Goal: Check status: Check status

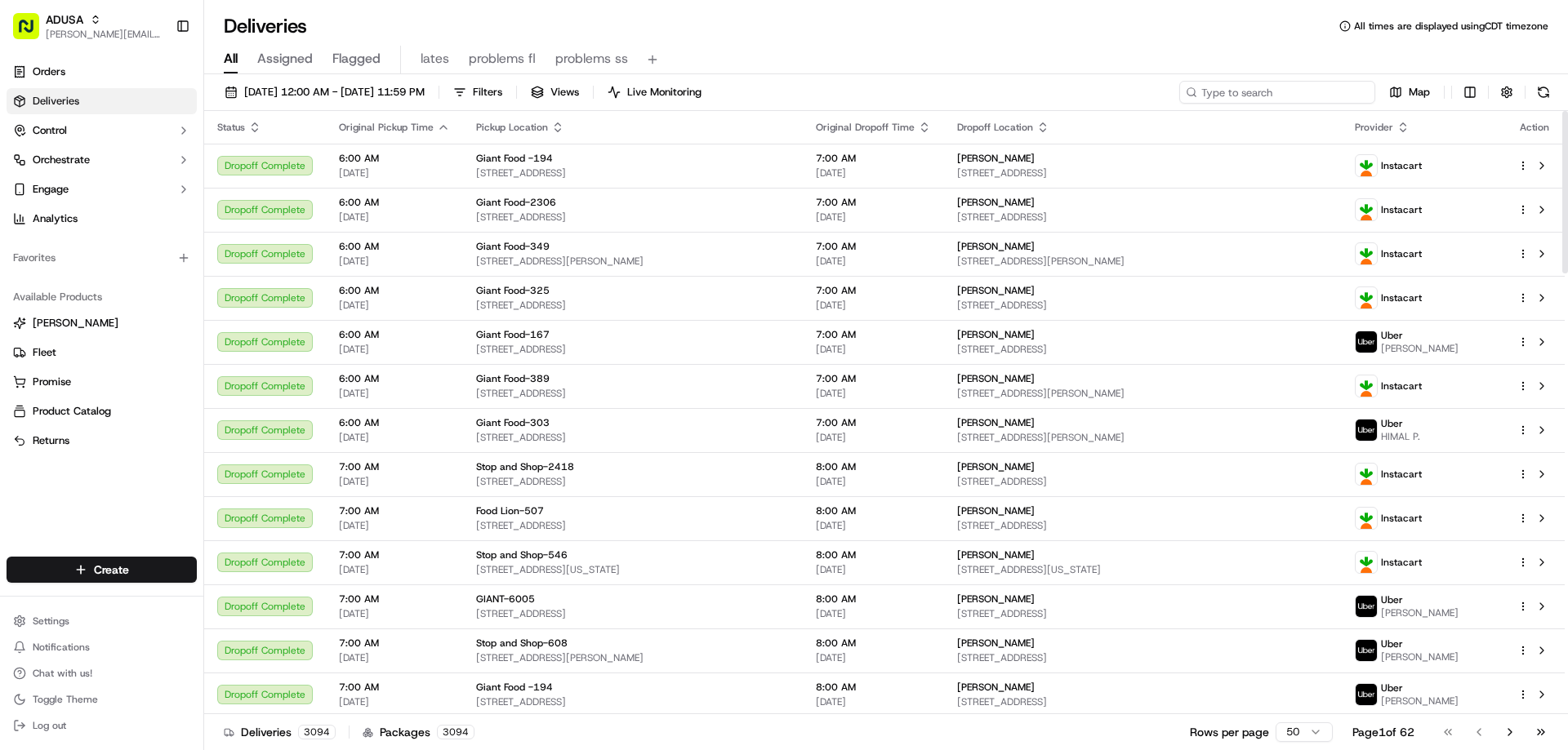
click at [1306, 98] on input at bounding box center [1277, 93] width 196 height 23
paste input "m71251648"
type input "m71251648"
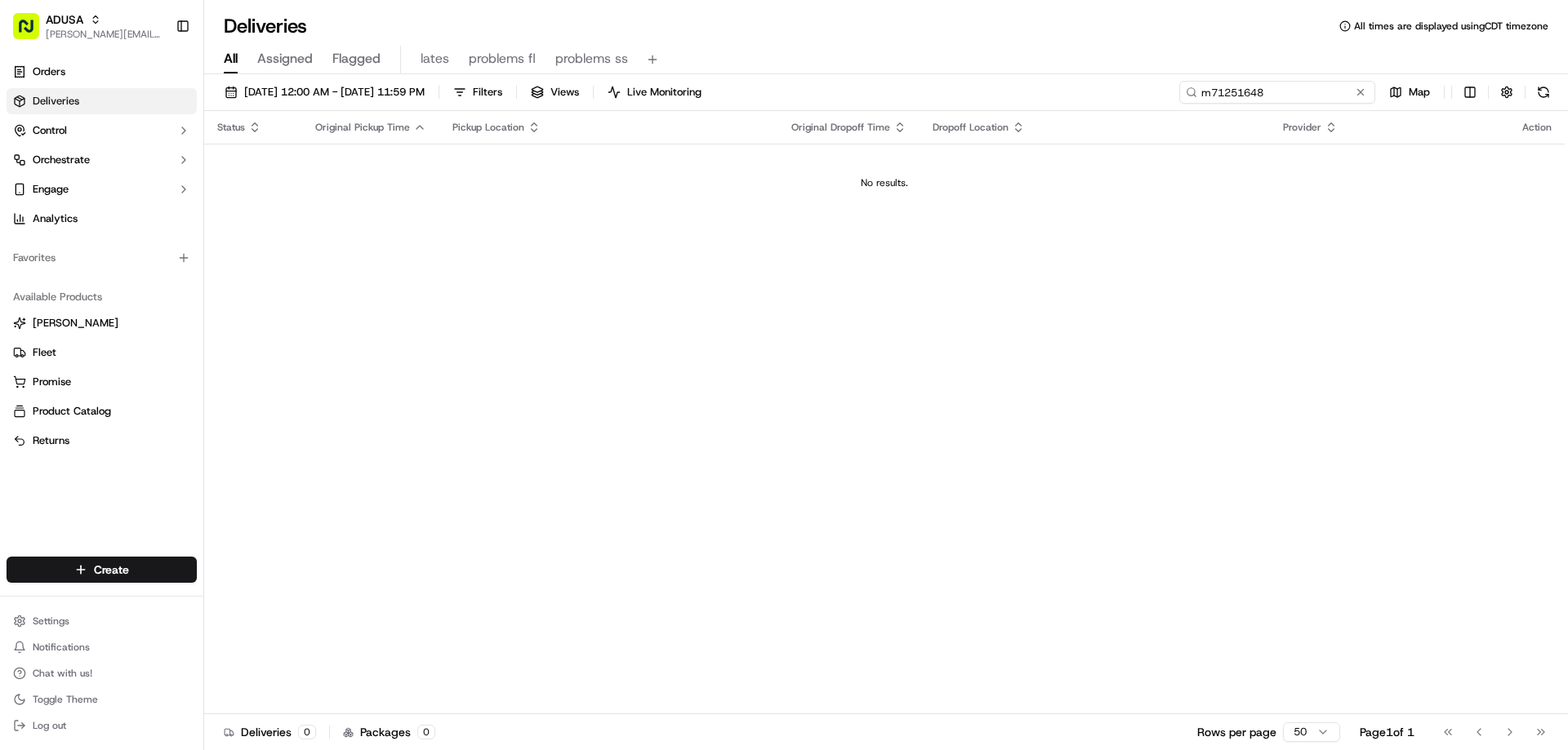
drag, startPoint x: 1284, startPoint y: 92, endPoint x: 1093, endPoint y: 100, distance: 191.2
click at [1122, 100] on div "09/15/2025 12:00 AM - 09/15/2025 11:59 PM Filters Views Live Monitoring m712516…" at bounding box center [885, 96] width 1363 height 30
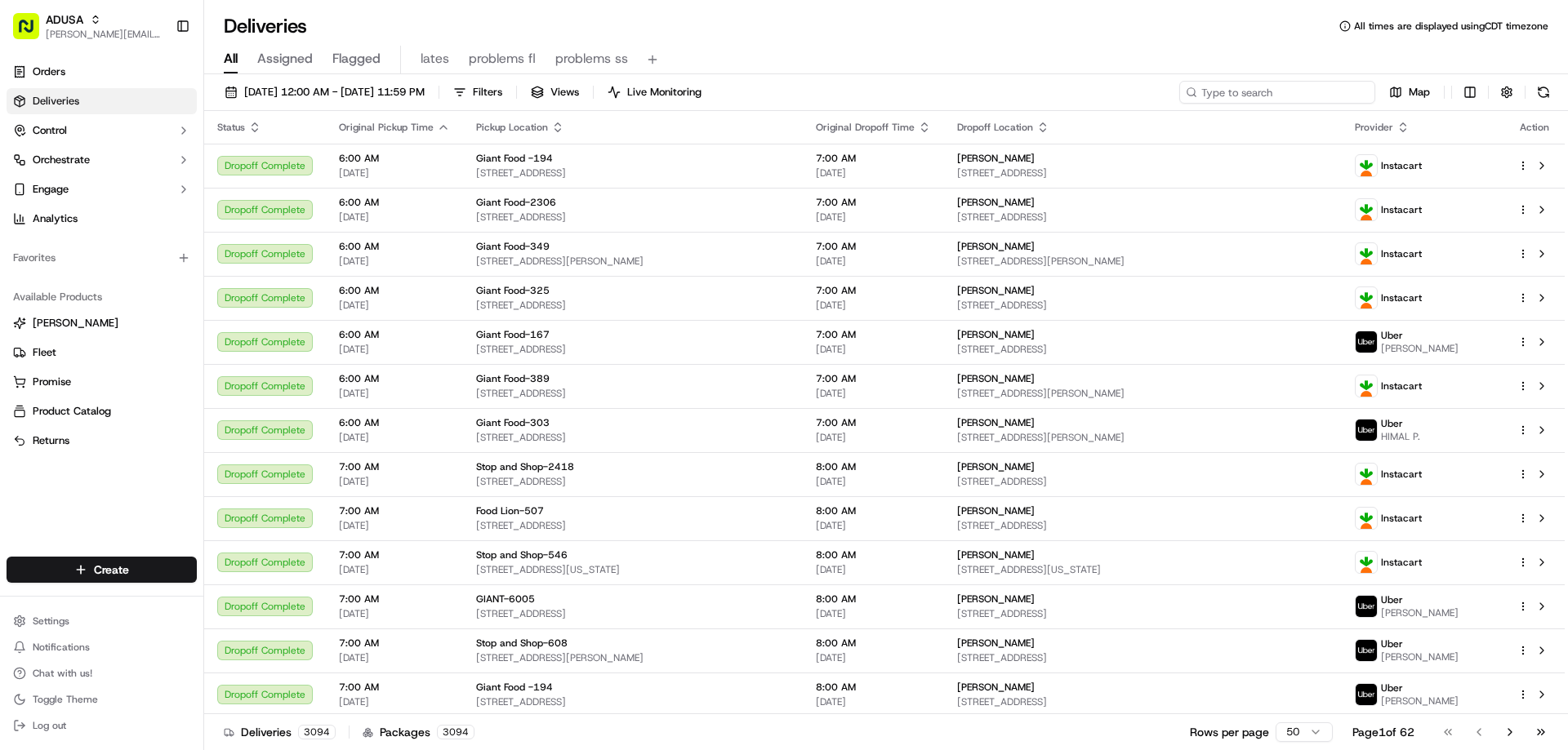
click at [1274, 93] on input at bounding box center [1277, 93] width 196 height 23
paste input "m712516487"
type input "m712516487"
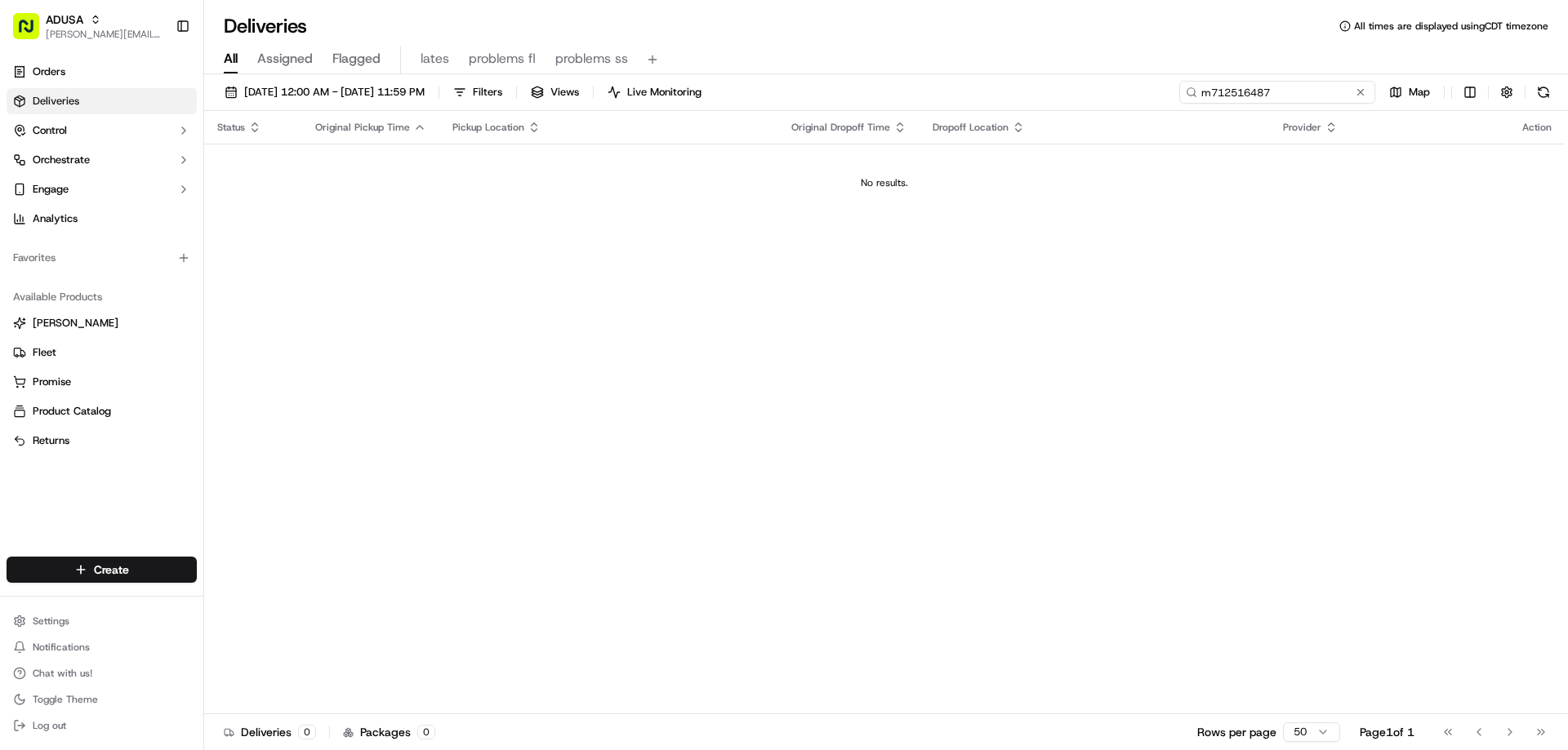
drag, startPoint x: 1281, startPoint y: 93, endPoint x: 1167, endPoint y: 105, distance: 114.6
click at [1173, 105] on div "09/15/2025 12:00 AM - 09/15/2025 11:59 PM Filters Views Live Monitoring m712516…" at bounding box center [885, 96] width 1363 height 30
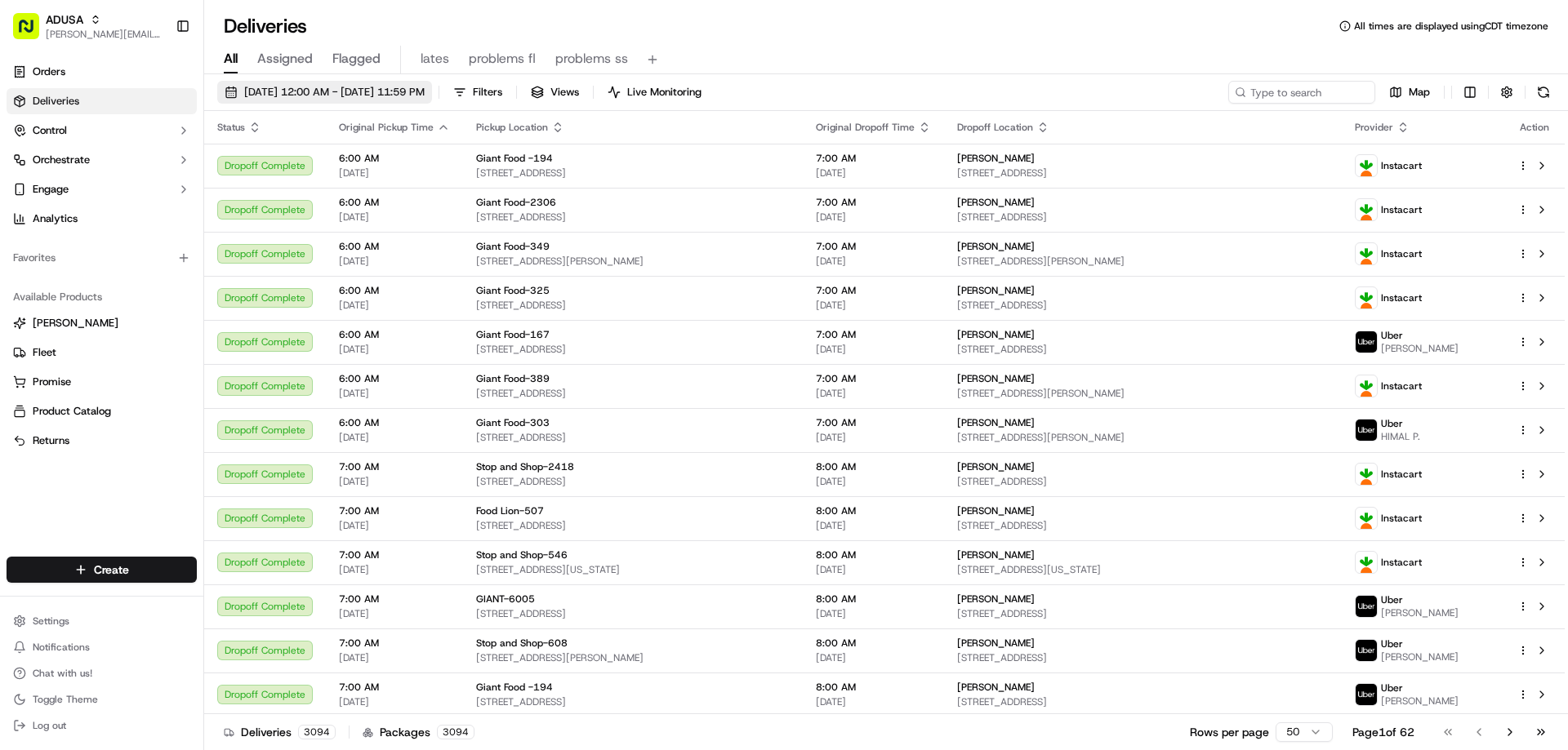
click at [386, 83] on button "09/15/2025 12:00 AM - 09/15/2025 11:59 PM" at bounding box center [324, 93] width 214 height 23
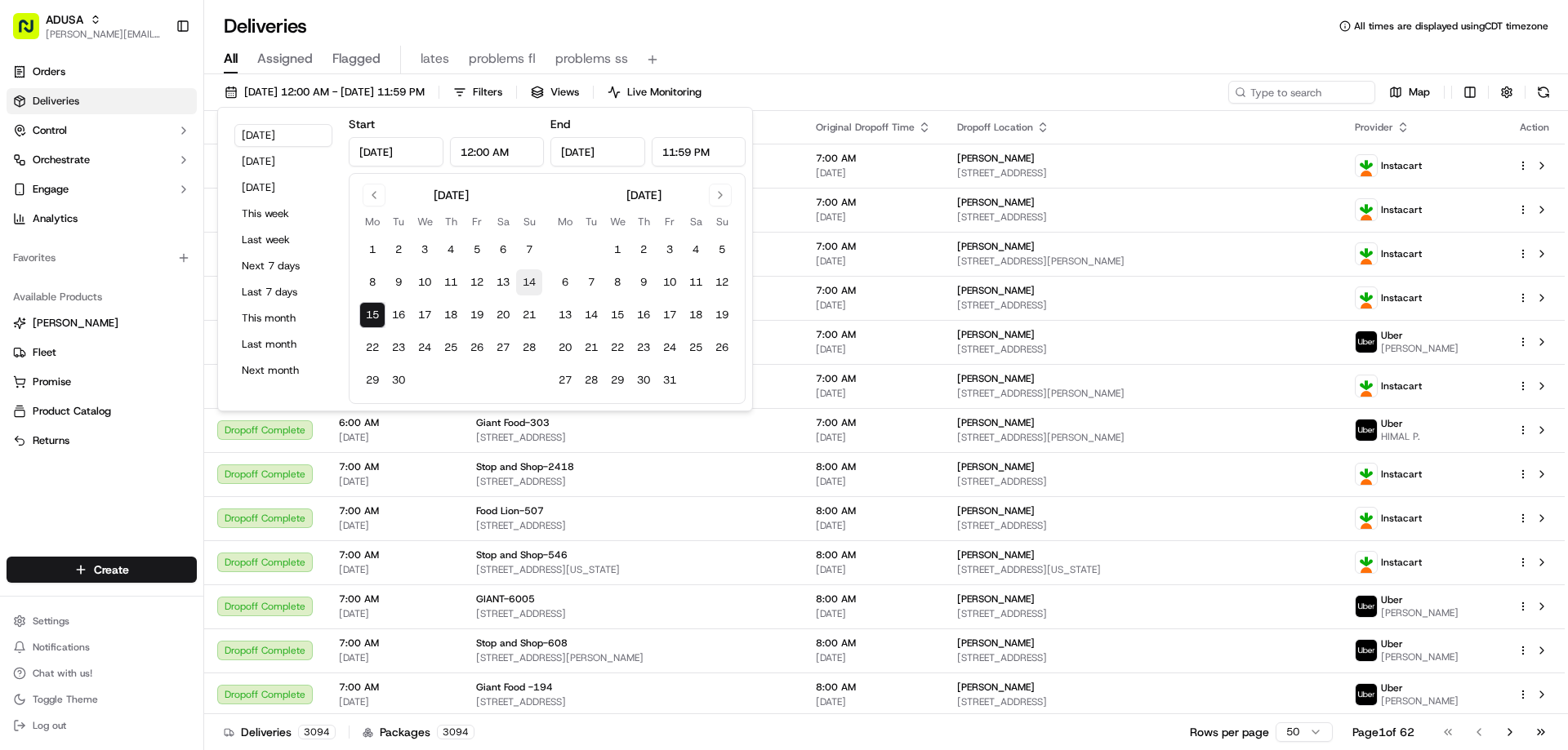
click at [531, 272] on button "14" at bounding box center [529, 283] width 26 height 26
type input "Sep 14, 2025"
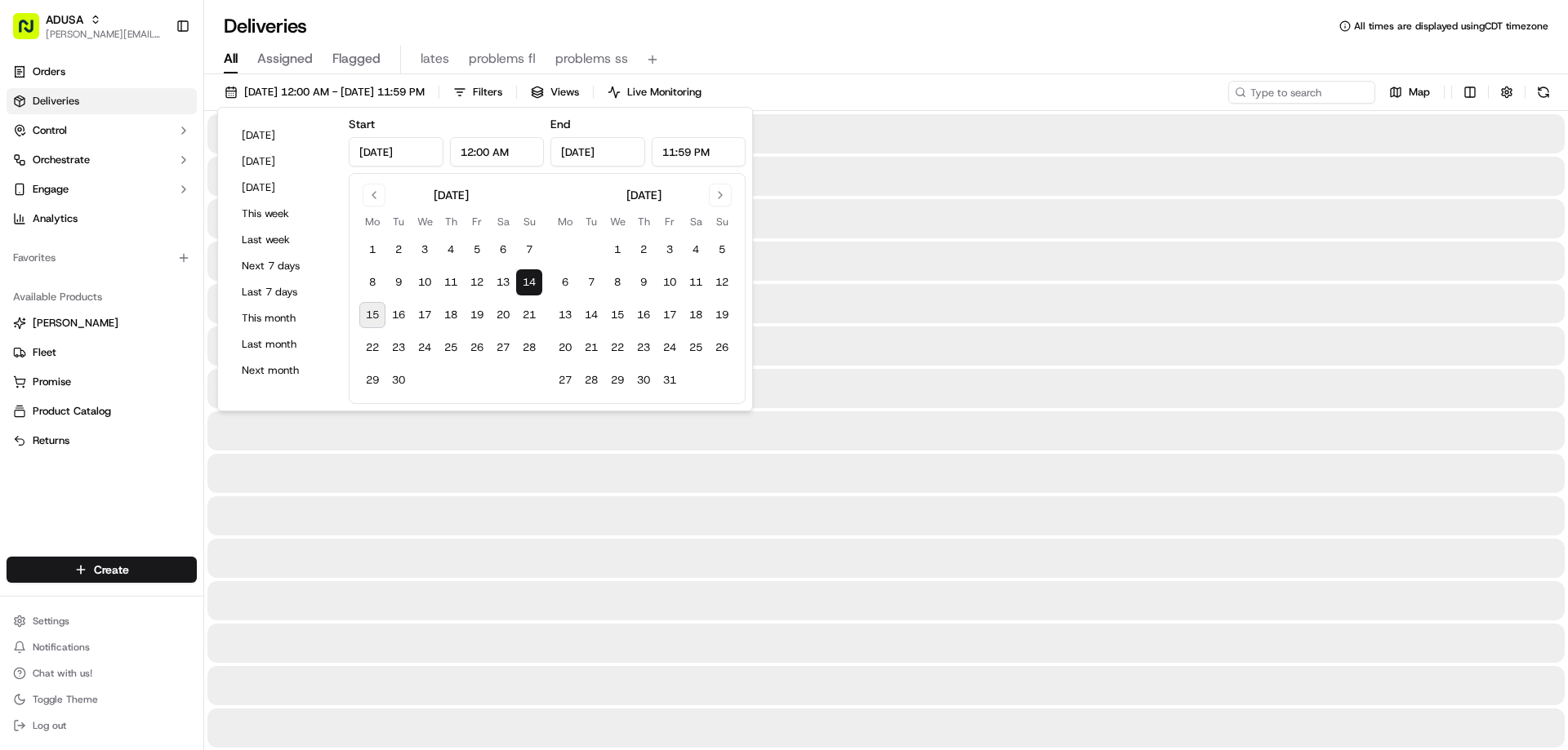
click at [374, 307] on button "15" at bounding box center [372, 316] width 26 height 26
type input "Sep 15, 2025"
click at [812, 93] on div "09/14/2025 12:00 AM - 09/15/2025 11:59 PM Filters Views Live Monitoring Map" at bounding box center [885, 96] width 1363 height 30
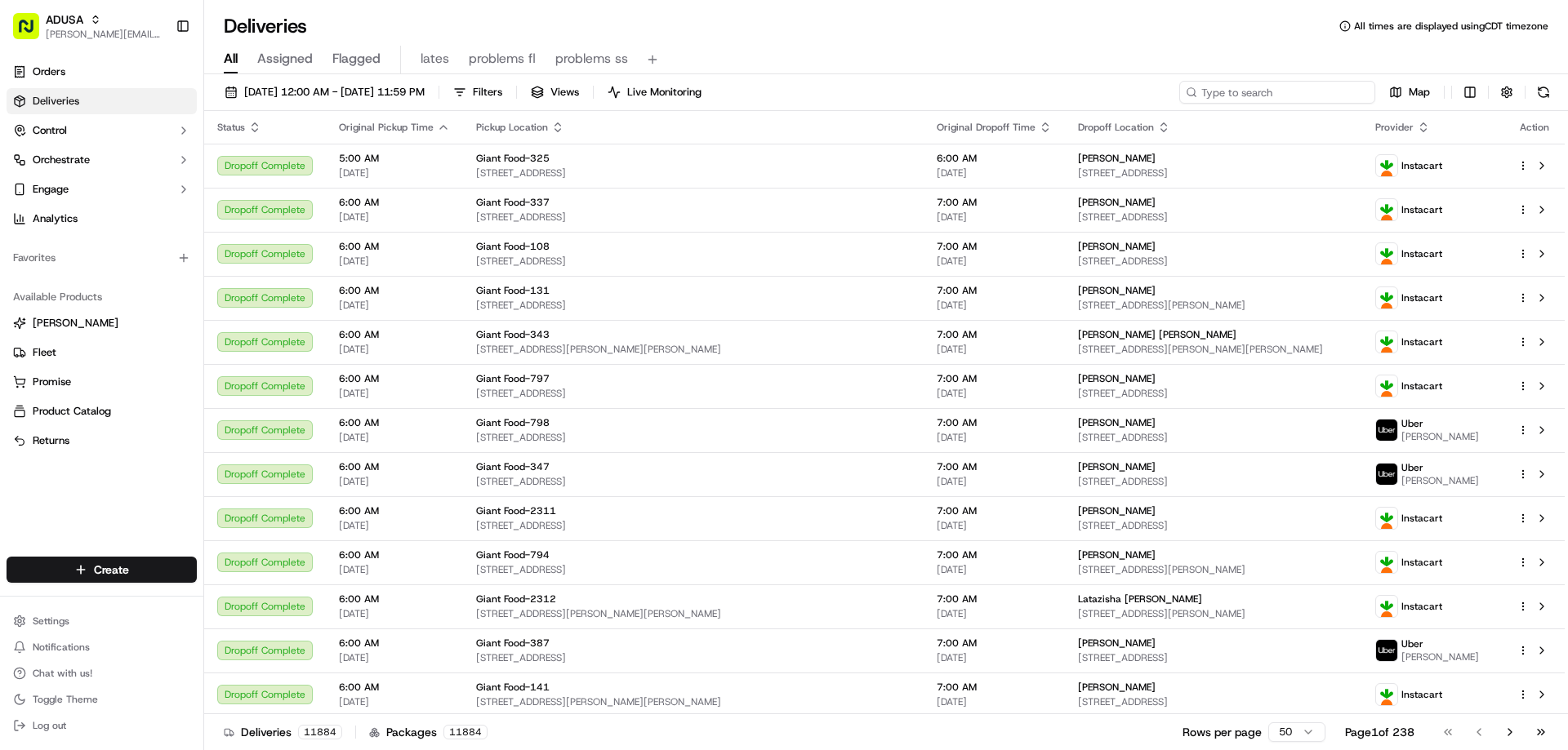
click at [1264, 93] on input at bounding box center [1277, 93] width 196 height 23
paste input "m712516487"
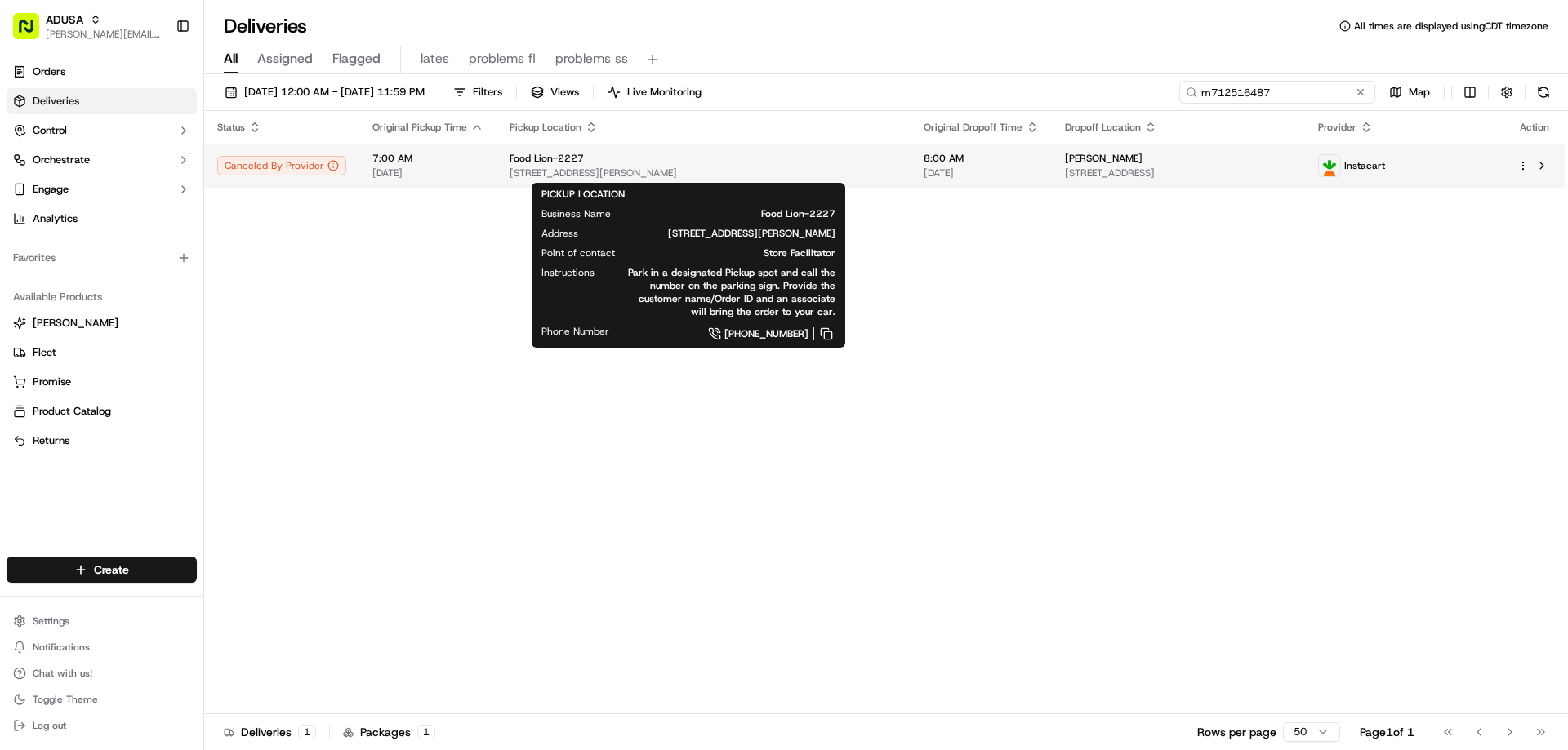
type input "m712516487"
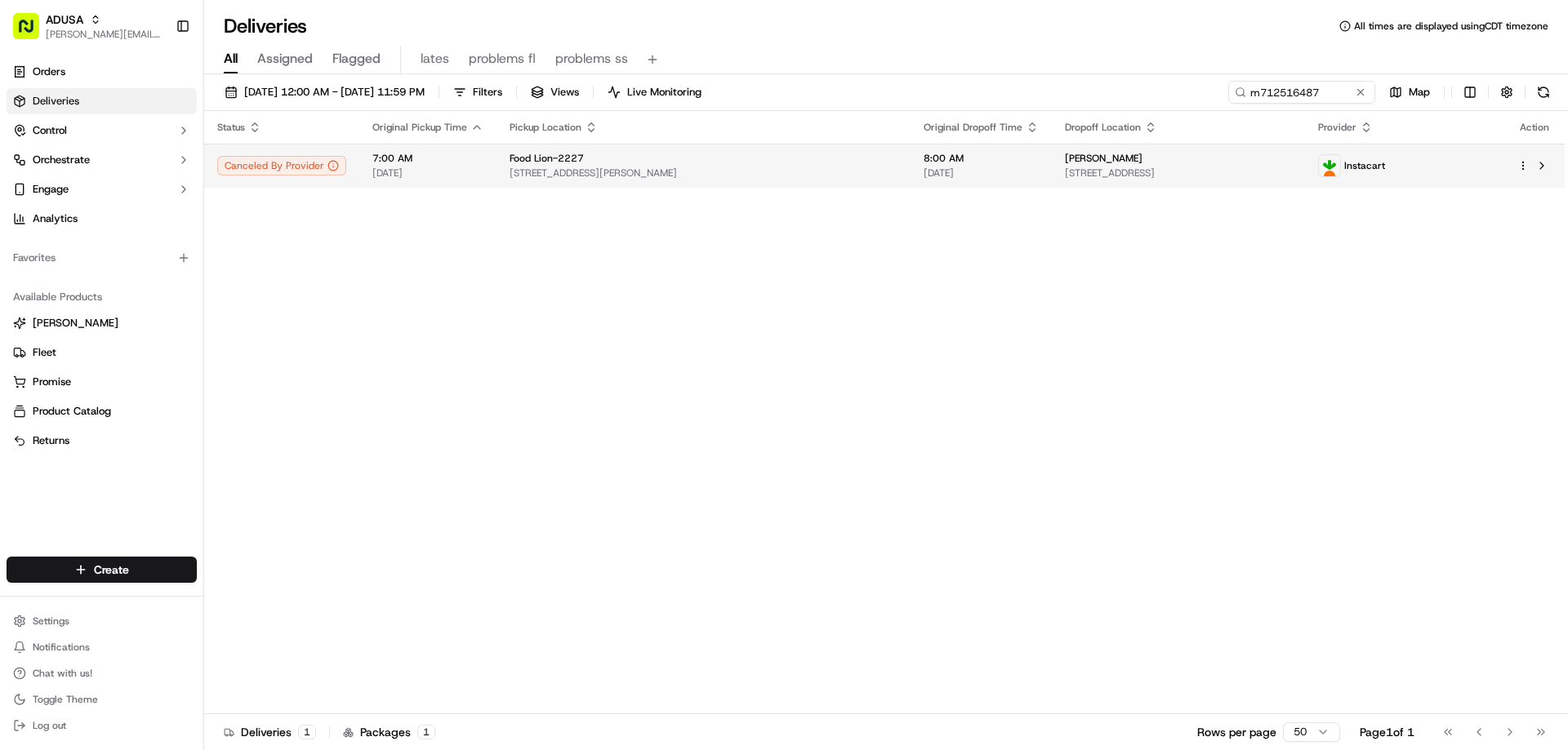
click at [510, 170] on span "161 Crenshaw Cors Dr, 125, Wake Forest, NC 27587, US" at bounding box center [704, 173] width 388 height 13
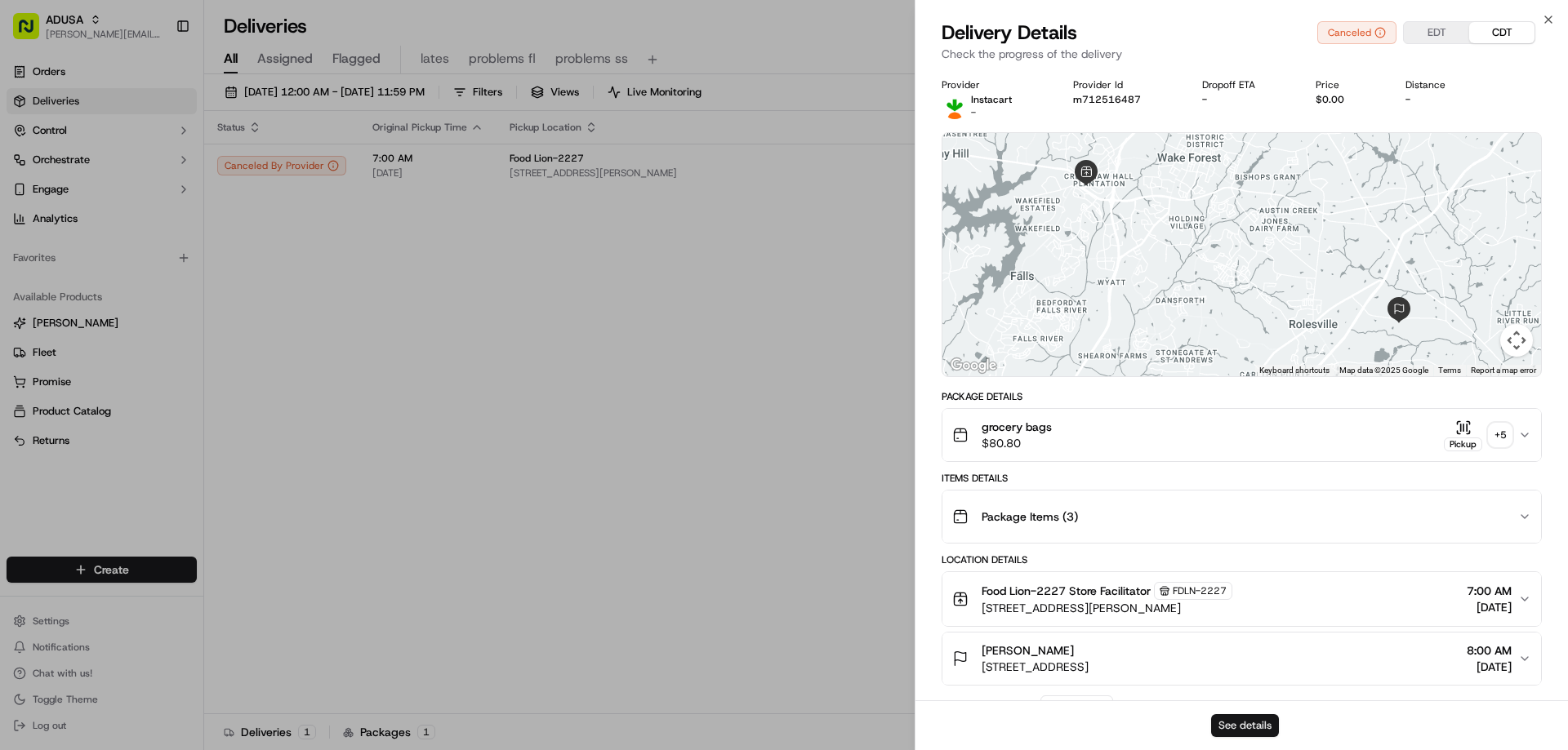
click at [1250, 723] on button "See details" at bounding box center [1244, 725] width 68 height 23
click at [1547, 25] on icon "button" at bounding box center [1548, 19] width 13 height 13
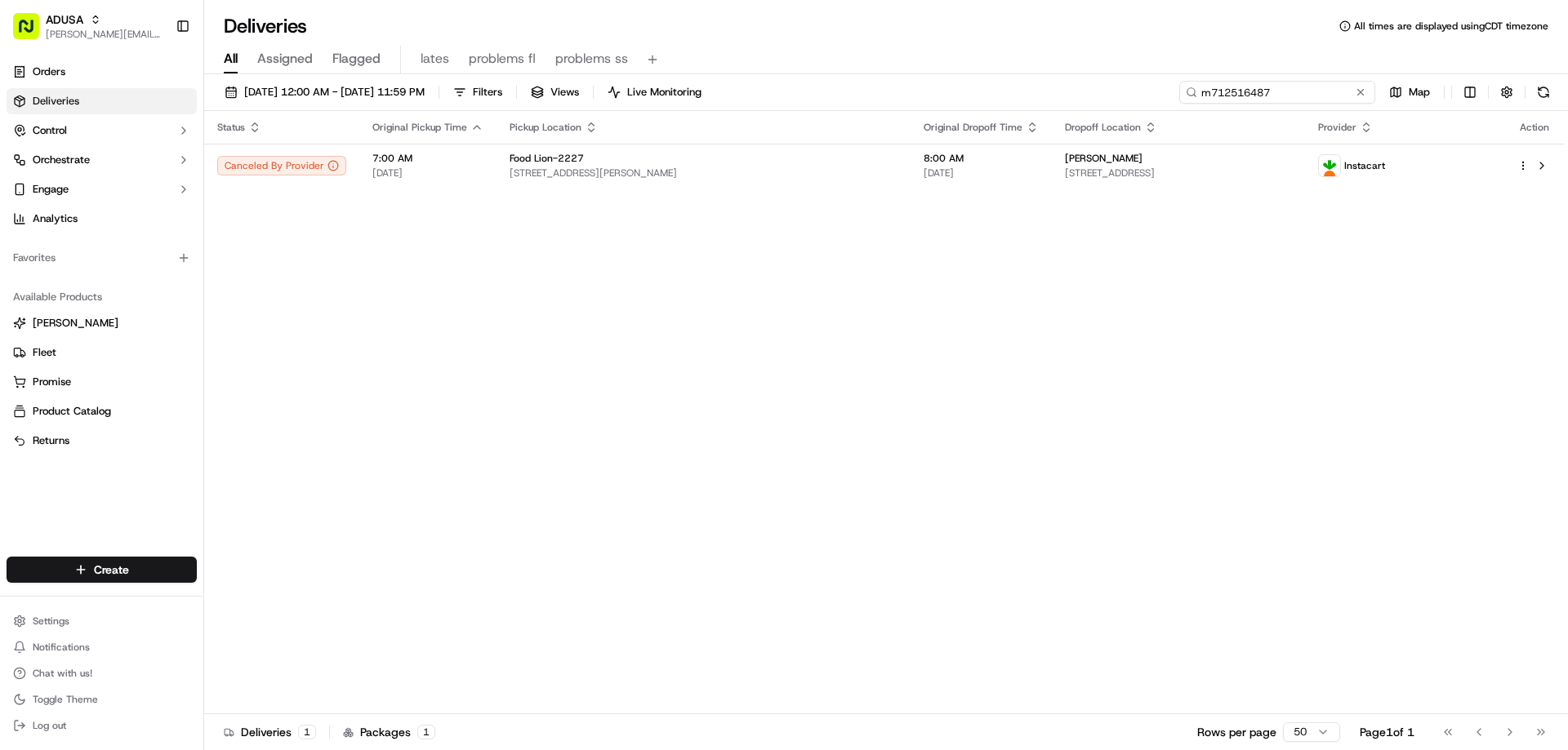
drag, startPoint x: 1331, startPoint y: 94, endPoint x: 1132, endPoint y: 105, distance: 199.3
click at [1132, 105] on div "09/14/2025 12:00 AM - 09/15/2025 11:59 PM Filters Views Live Monitoring m712516…" at bounding box center [885, 96] width 1363 height 30
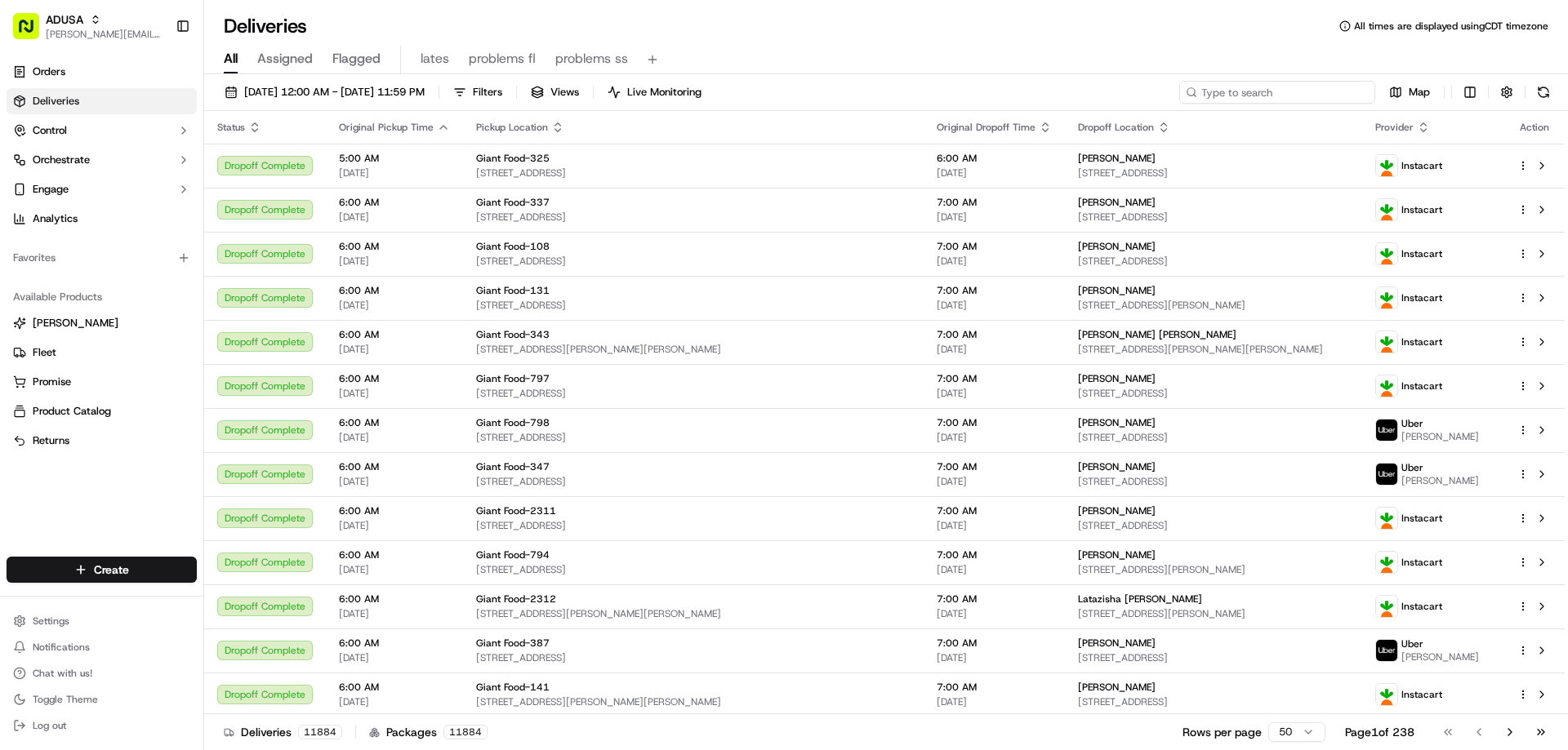
click at [1318, 90] on input at bounding box center [1277, 93] width 196 height 23
paste input "m710788849"
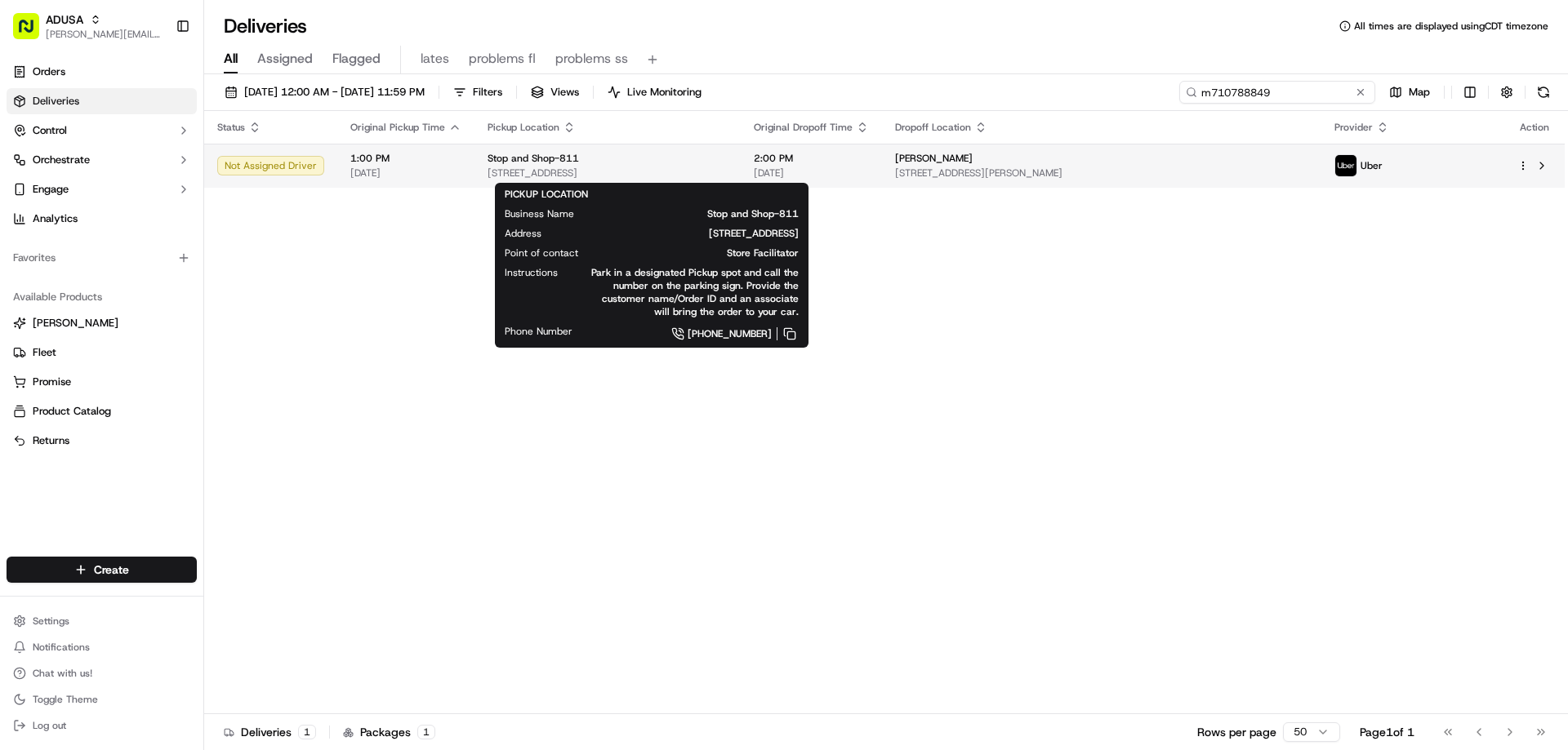
type input "m710788849"
click at [693, 159] on div "Stop and Shop-811" at bounding box center [608, 158] width 240 height 13
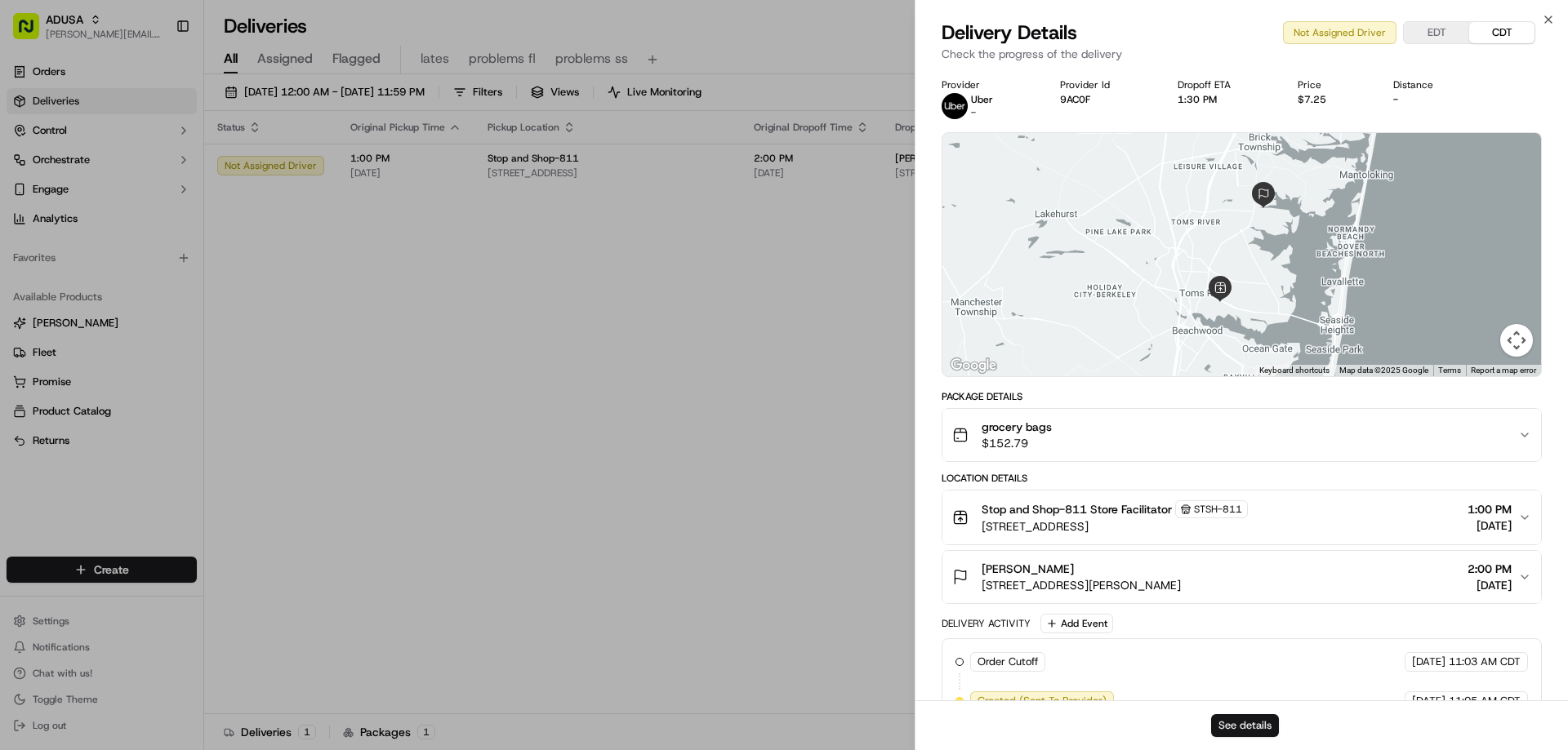
click at [1237, 721] on button "See details" at bounding box center [1244, 725] width 68 height 23
click at [1549, 17] on icon "button" at bounding box center [1548, 19] width 13 height 13
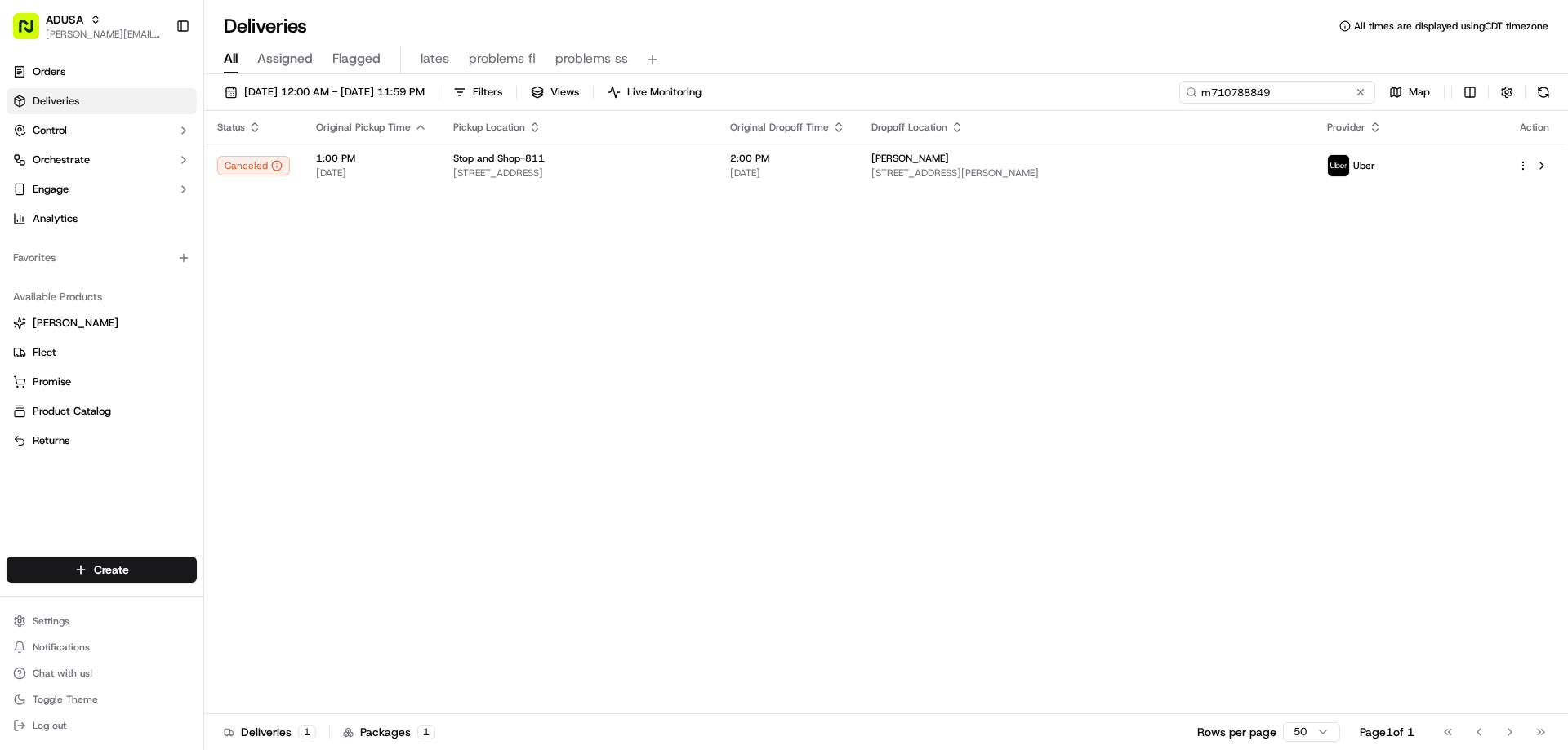
drag, startPoint x: 1327, startPoint y: 93, endPoint x: 1040, endPoint y: 93, distance: 287.0
click at [1080, 97] on div "09/14/2025 12:00 AM - 09/15/2025 11:59 PM Filters Views Live Monitoring m710788…" at bounding box center [885, 96] width 1363 height 30
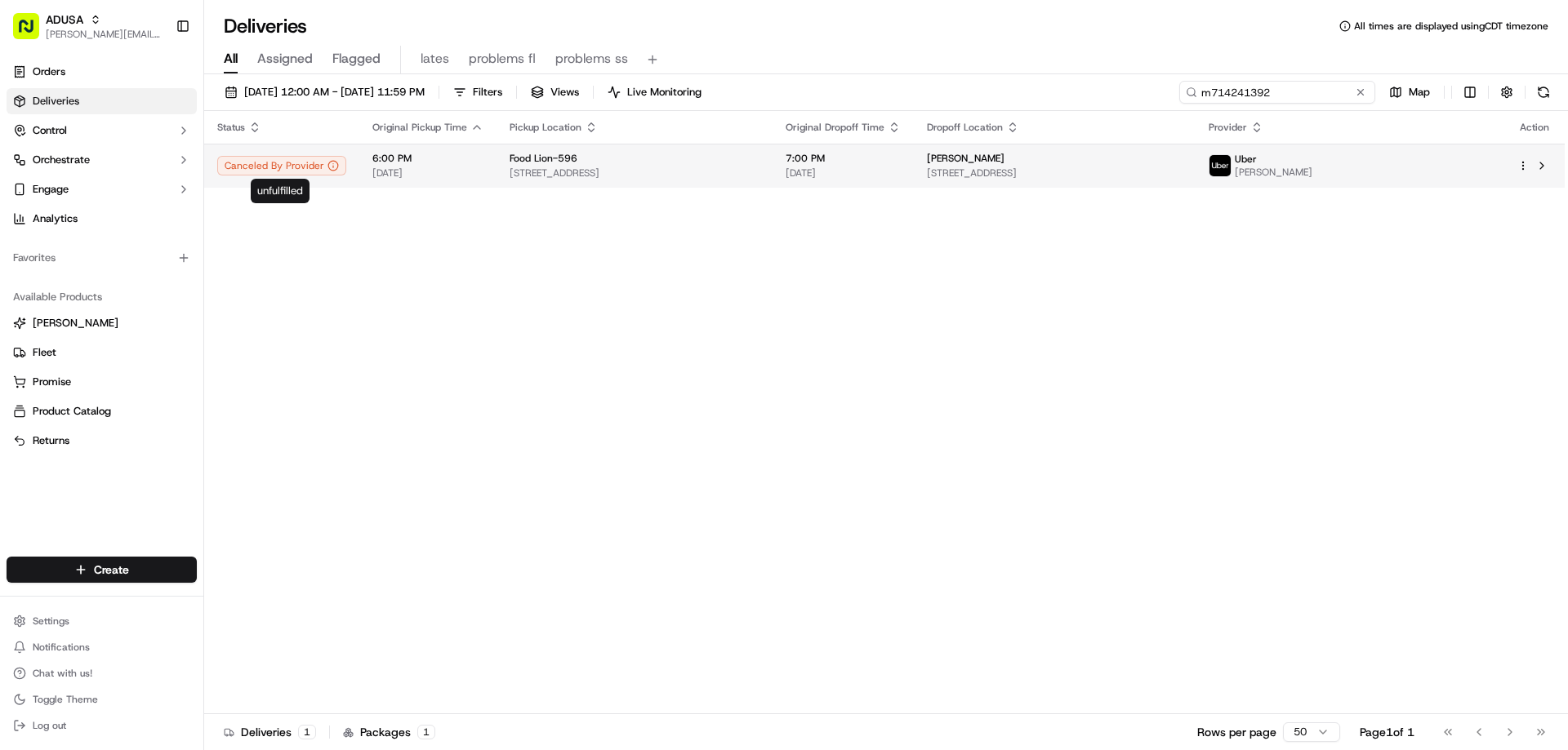
type input "m714241392"
click at [341, 160] on div "Canceled By Provider" at bounding box center [281, 166] width 129 height 19
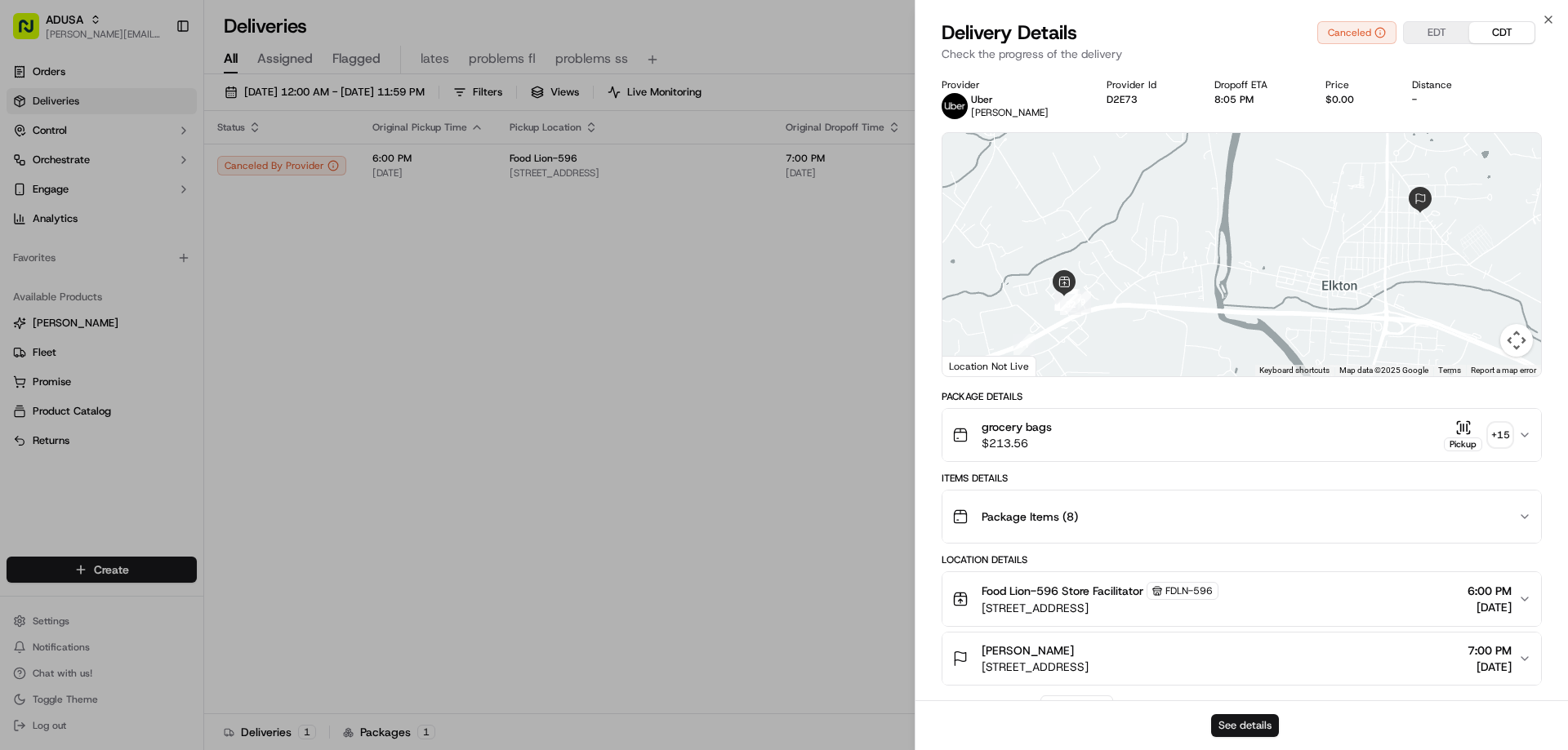
click at [1239, 723] on button "See details" at bounding box center [1244, 725] width 68 height 23
click at [1547, 19] on icon "button" at bounding box center [1548, 19] width 13 height 13
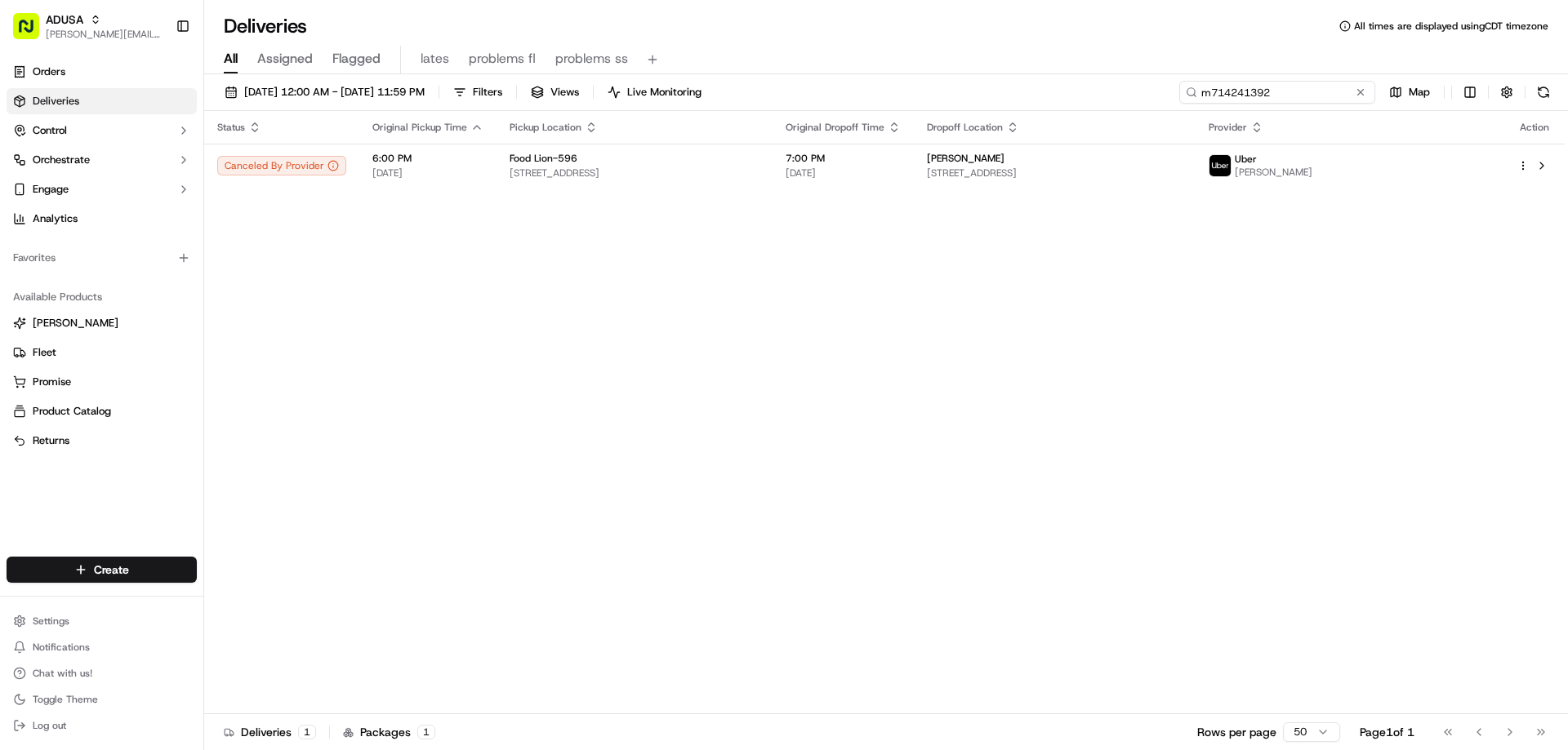
drag, startPoint x: 1333, startPoint y: 97, endPoint x: 963, endPoint y: 61, distance: 371.7
click at [1006, 87] on div "09/14/2025 12:00 AM - 09/15/2025 11:59 PM Filters Views Live Monitoring m714241…" at bounding box center [885, 96] width 1363 height 30
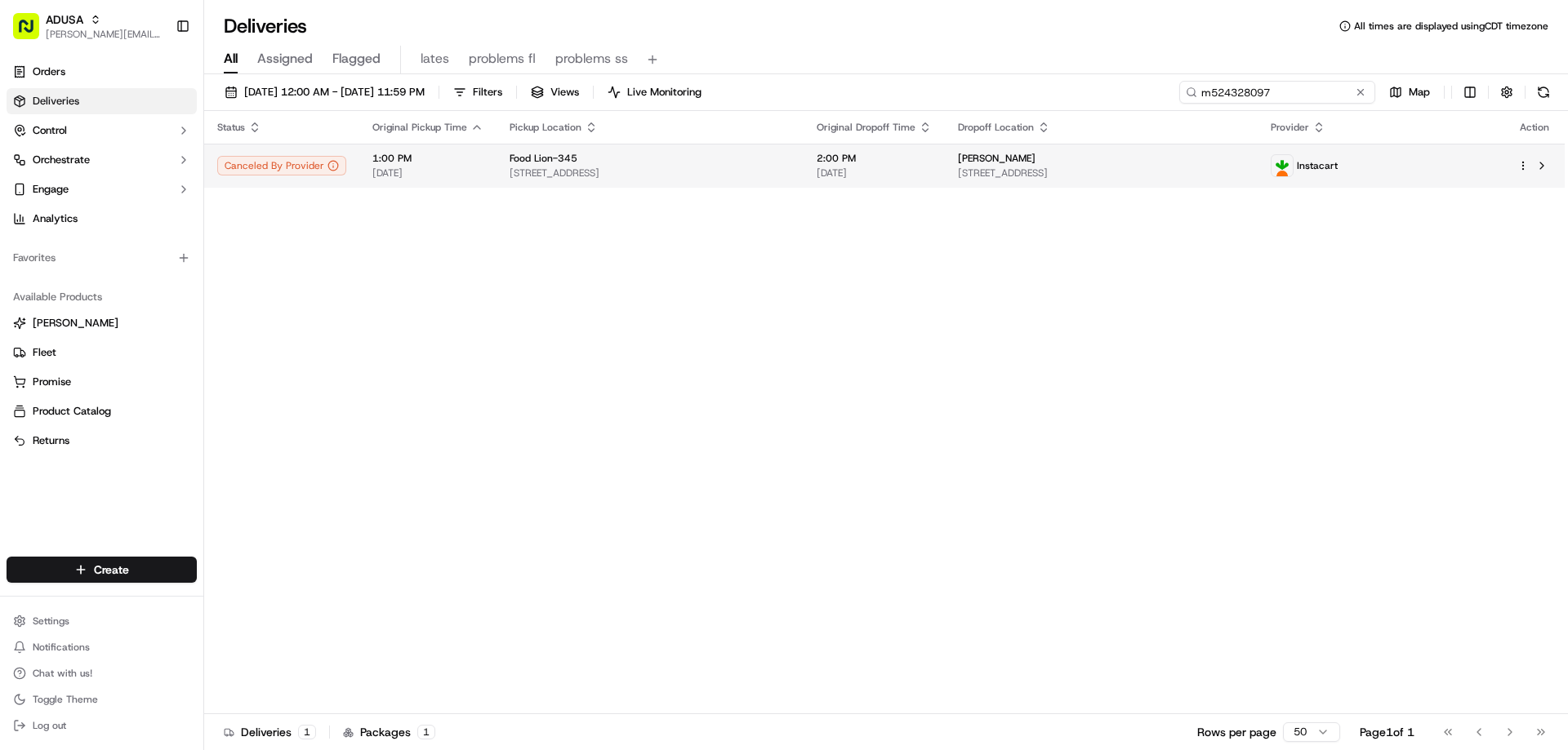
type input "m524328097"
click at [497, 165] on td "Food Lion-345 1004 E Main St, Locust, NC 28097, US" at bounding box center [650, 166] width 307 height 44
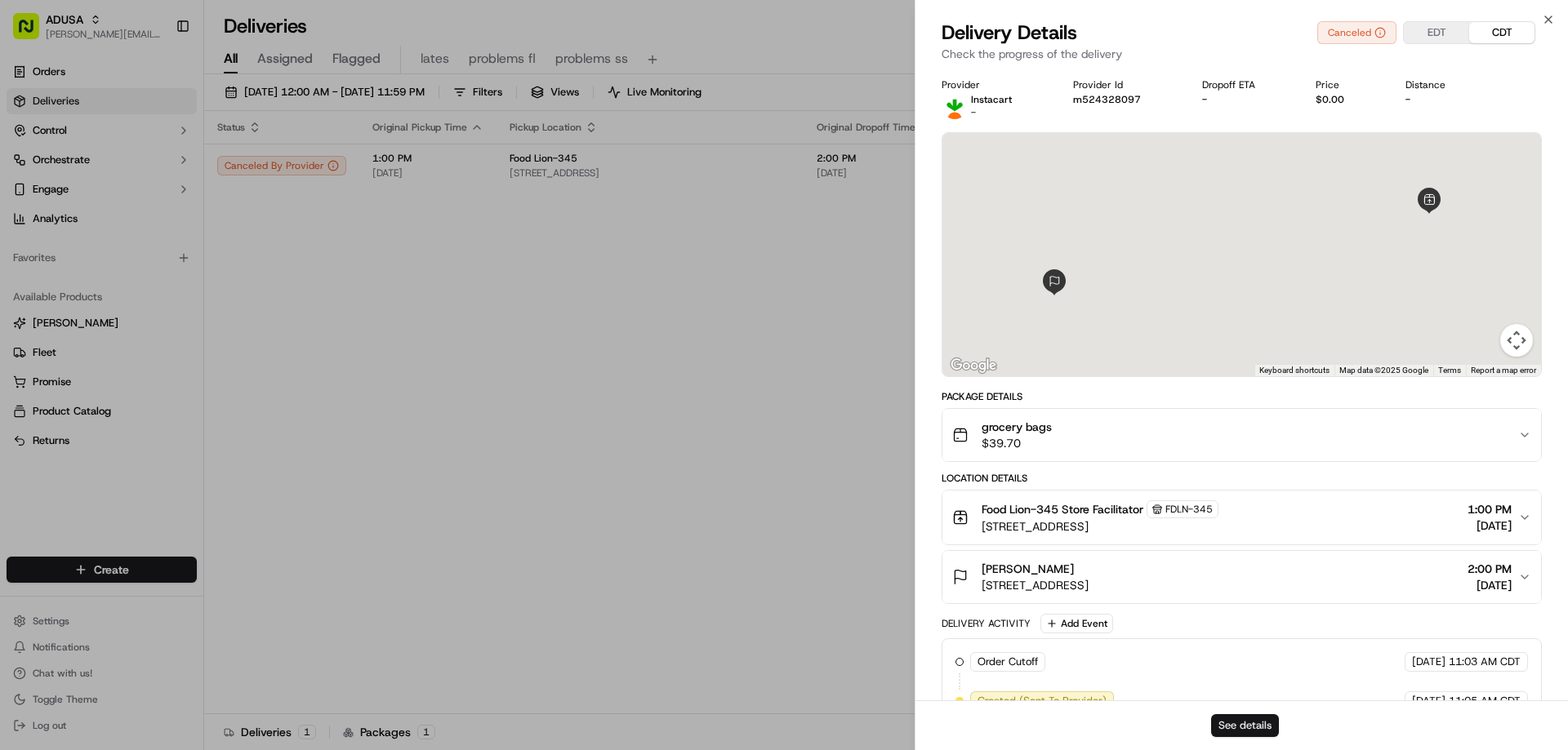
click at [1266, 725] on button "See details" at bounding box center [1244, 725] width 68 height 23
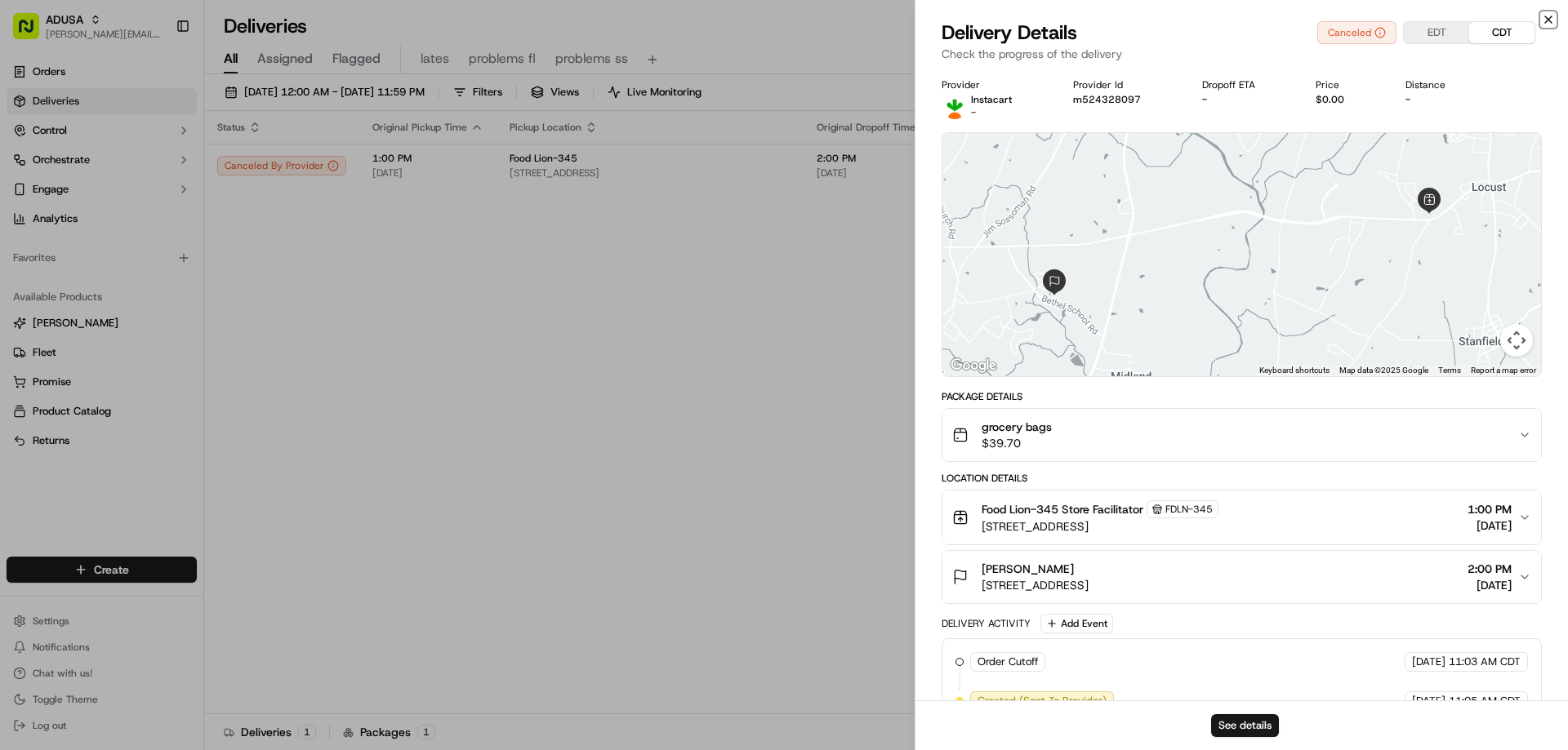
click at [1551, 19] on icon "button" at bounding box center [1548, 19] width 13 height 13
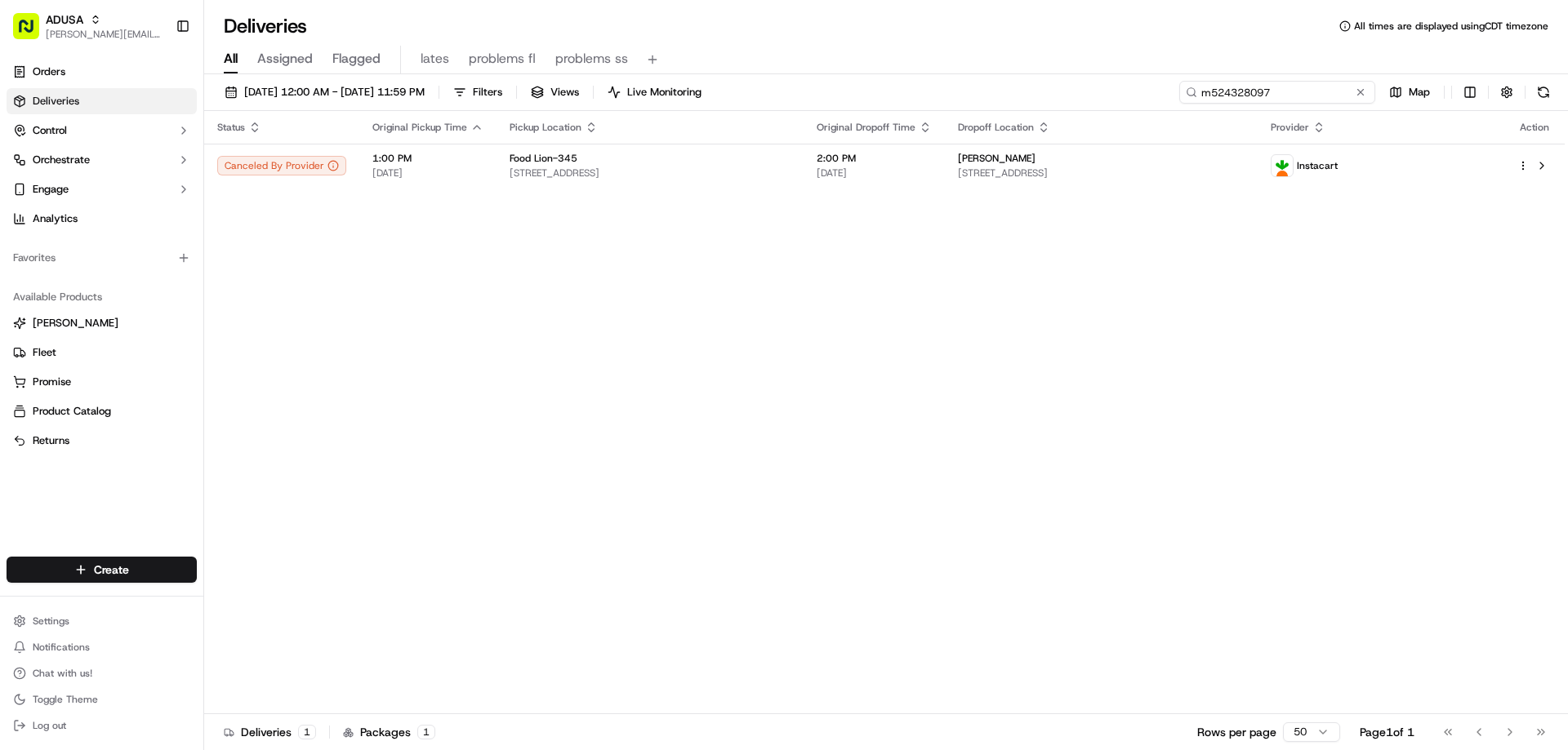
drag, startPoint x: 1326, startPoint y: 88, endPoint x: 1128, endPoint y: 100, distance: 198.4
click at [1129, 100] on div "09/14/2025 12:00 AM - 09/15/2025 11:59 PM Filters Views Live Monitoring m524328…" at bounding box center [885, 96] width 1363 height 30
